Goal: Transaction & Acquisition: Purchase product/service

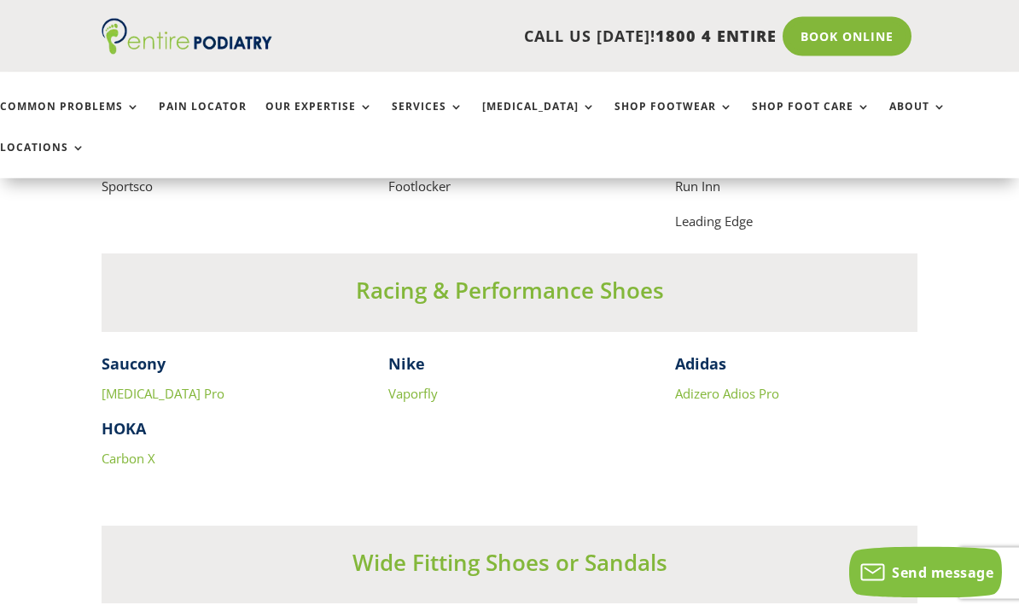
scroll to position [10843, 0]
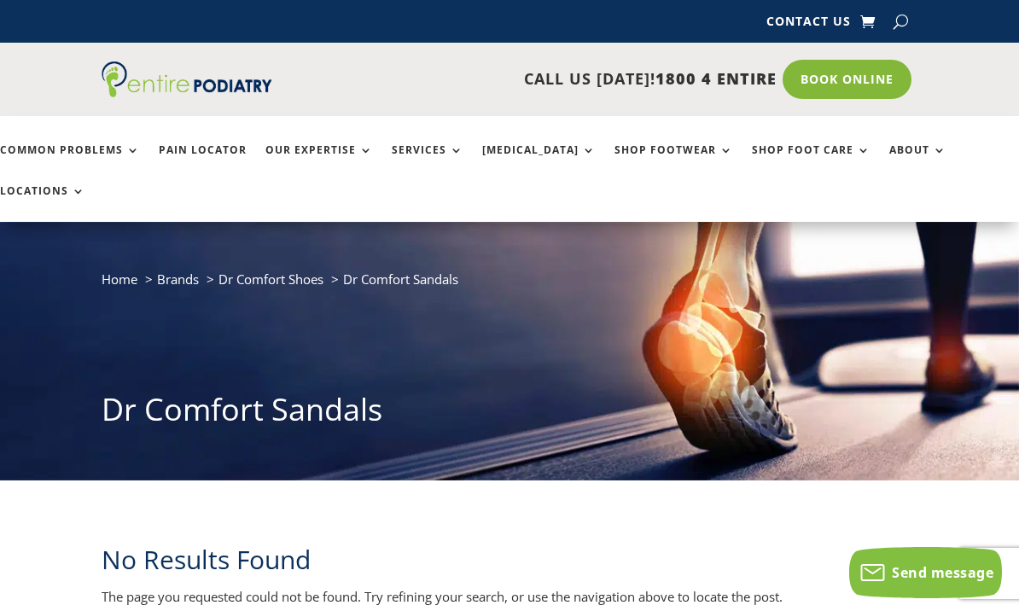
click at [655, 144] on link "Shop Footwear" at bounding box center [673, 162] width 119 height 37
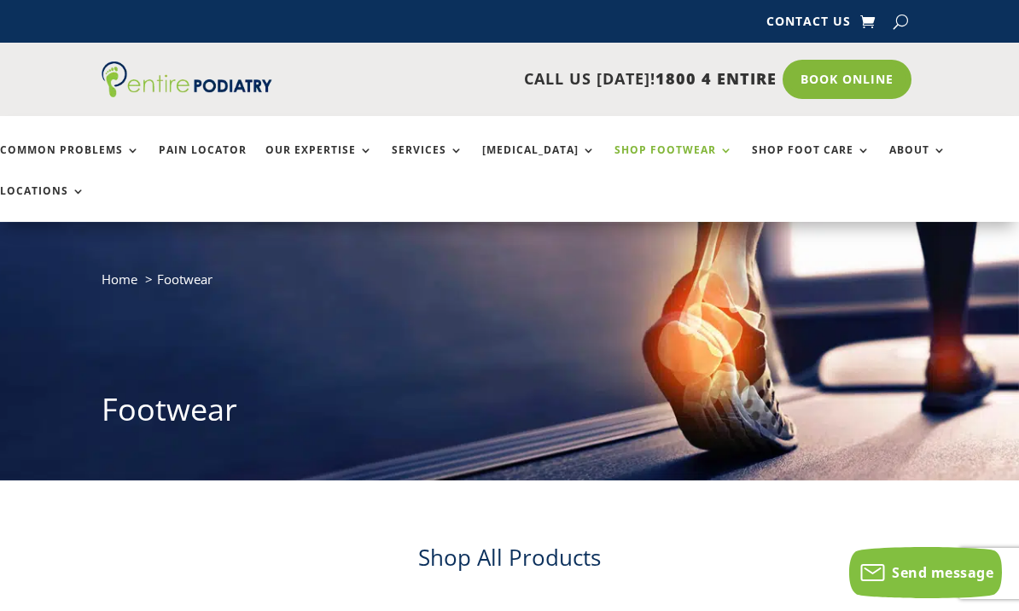
click at [229, 150] on link "Pain Locator" at bounding box center [203, 162] width 88 height 37
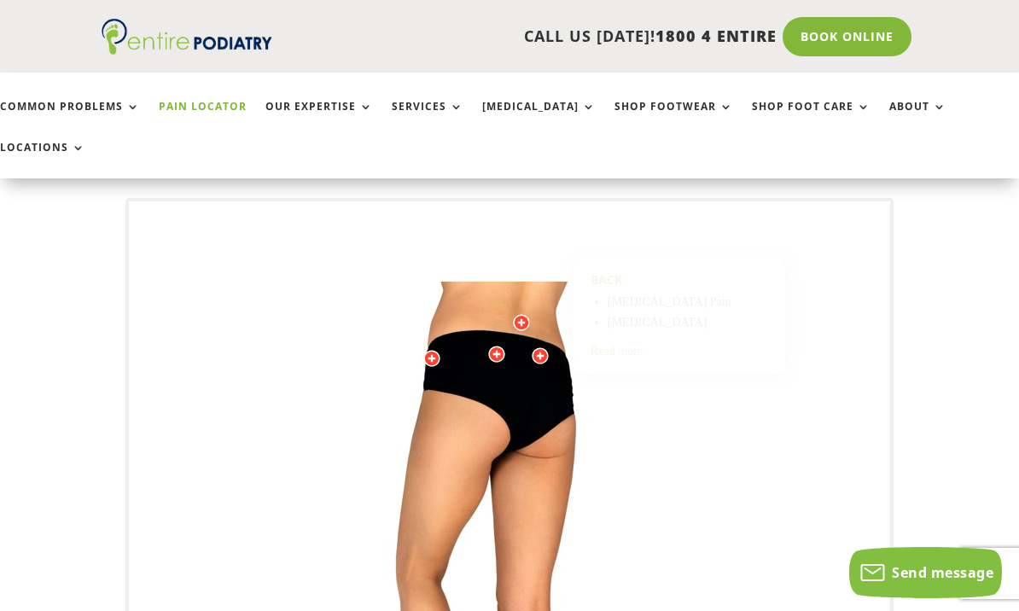
scroll to position [169, 0]
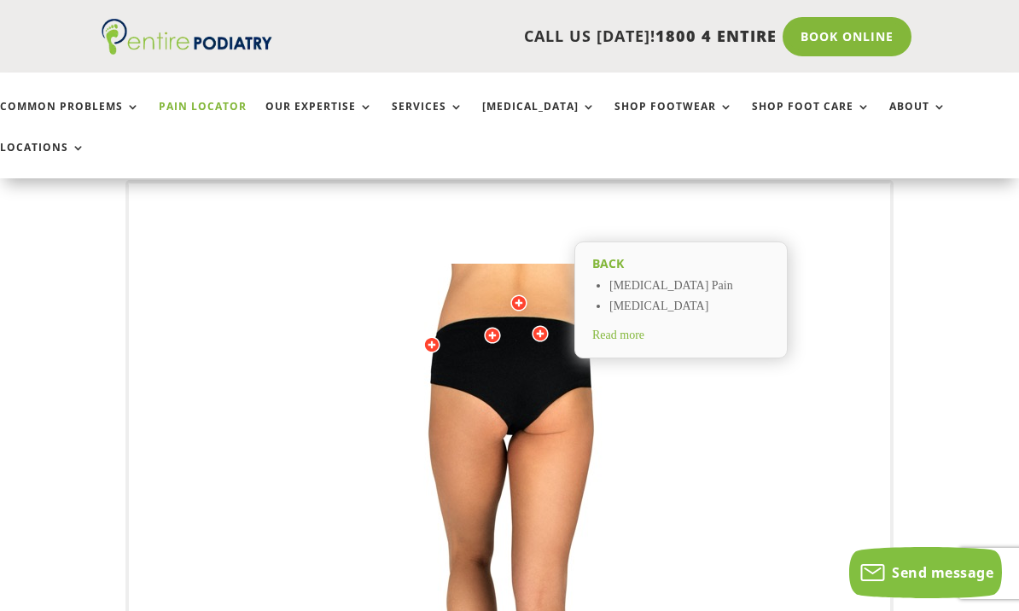
click at [637, 328] on span "Read more" at bounding box center [618, 334] width 52 height 13
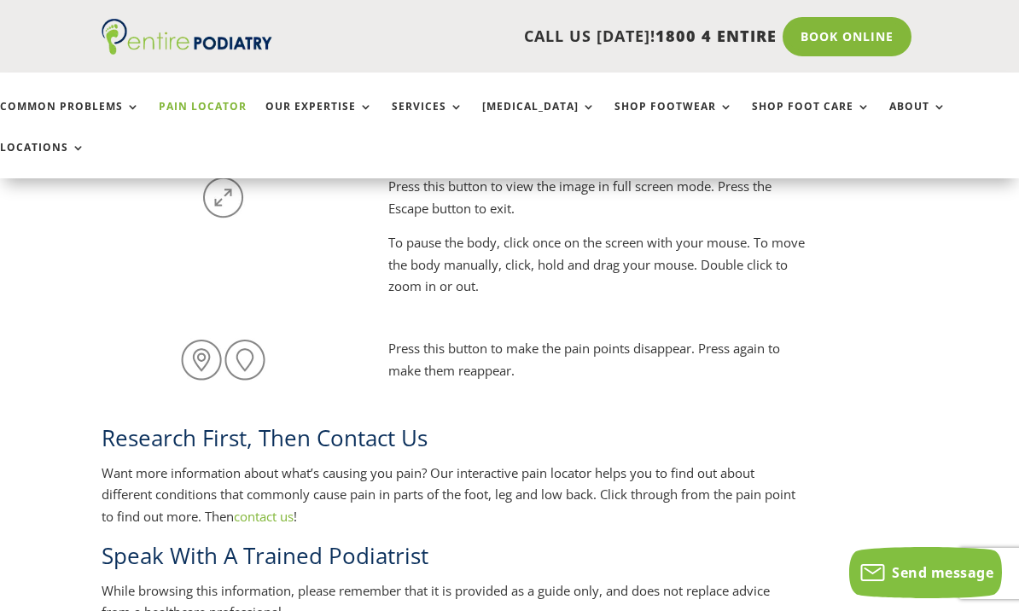
scroll to position [1500, 0]
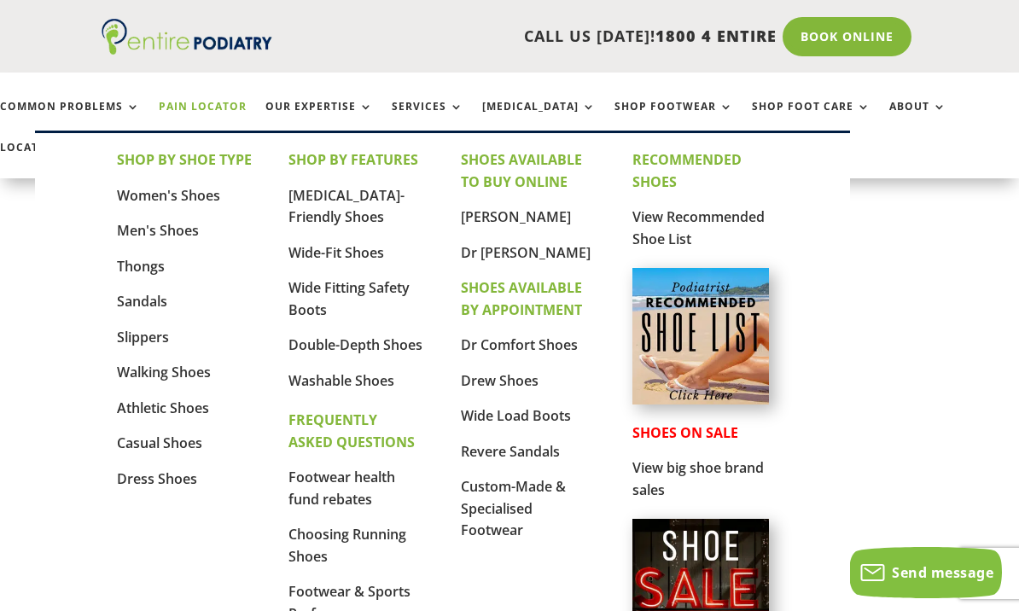
click at [567, 257] on link "Dr [PERSON_NAME]" at bounding box center [526, 252] width 130 height 19
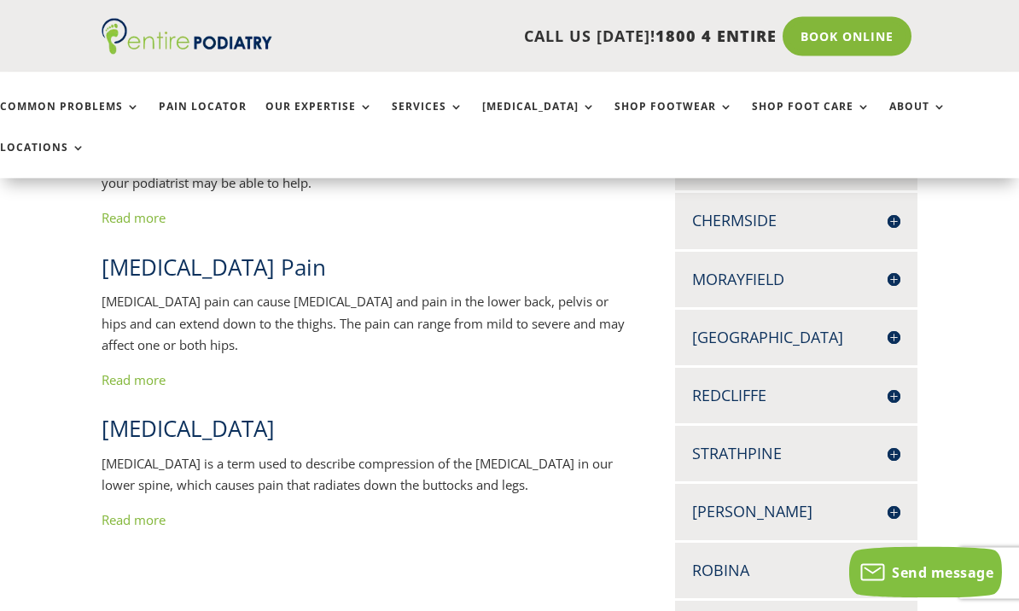
scroll to position [519, 0]
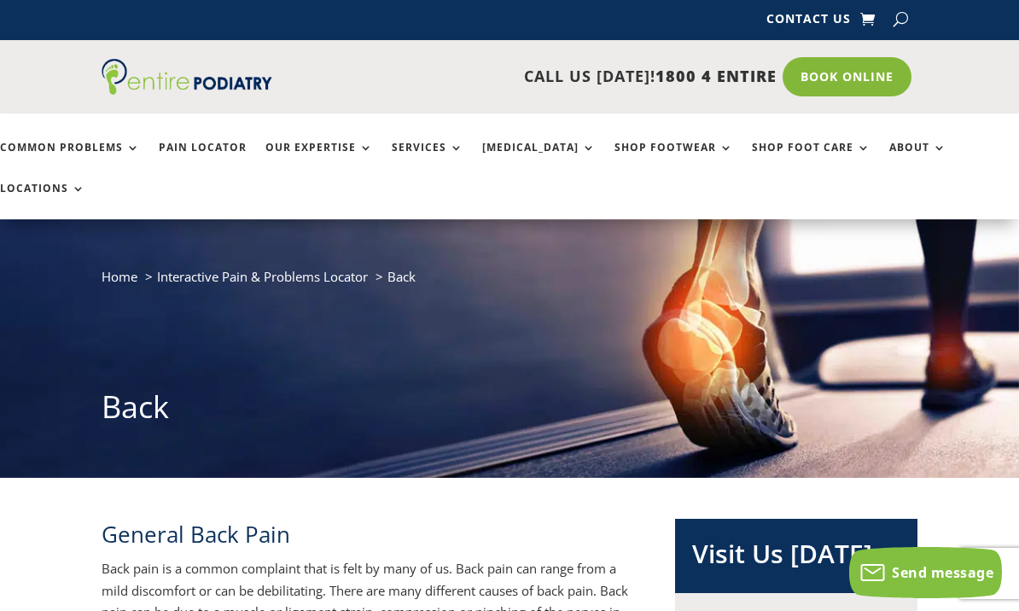
scroll to position [0, 0]
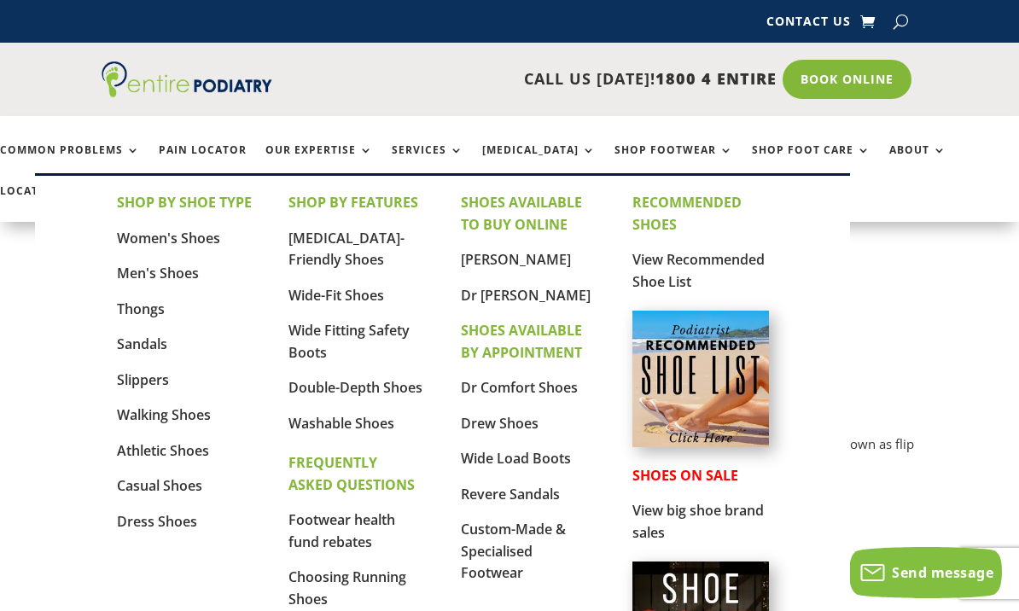
click at [218, 238] on link "Women's Shoes" at bounding box center [168, 238] width 103 height 19
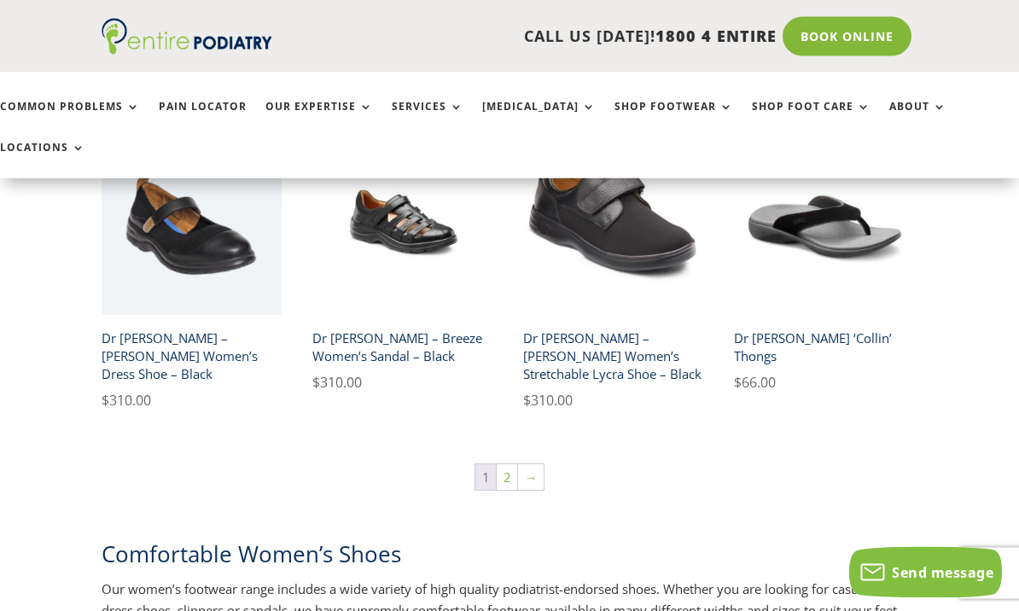
scroll to position [2606, 0]
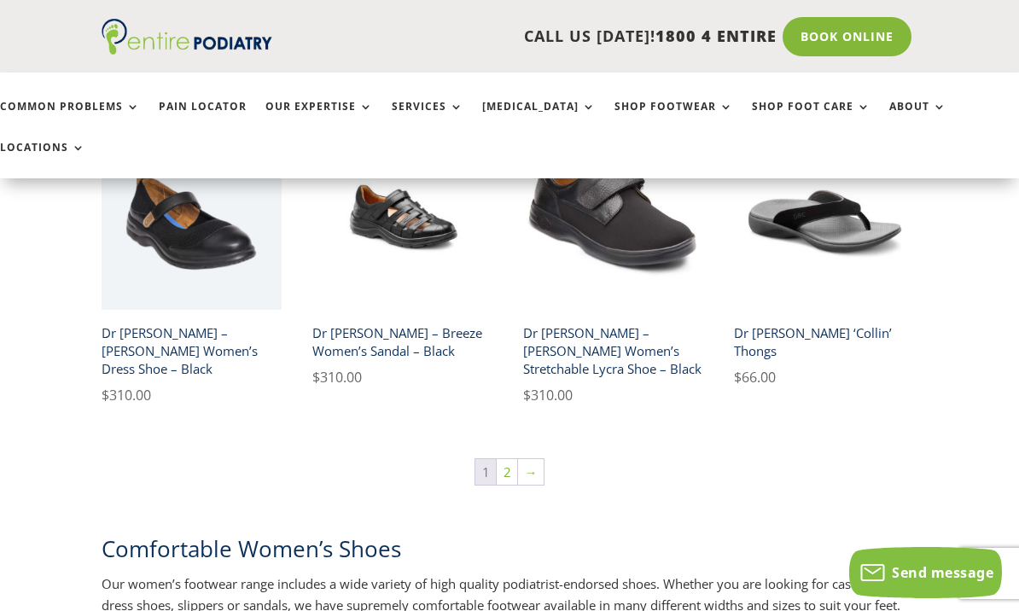
click at [503, 459] on link "2" at bounding box center [507, 472] width 20 height 26
